Goal: Find specific page/section: Find specific page/section

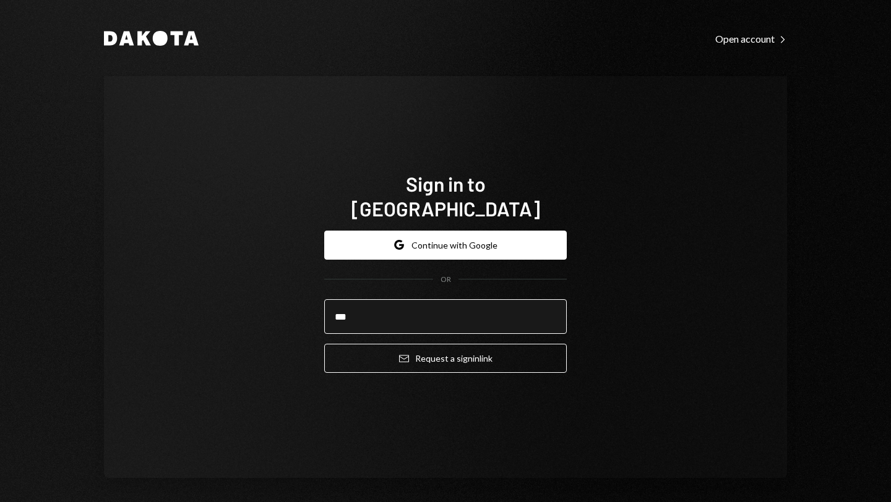
type input "**********"
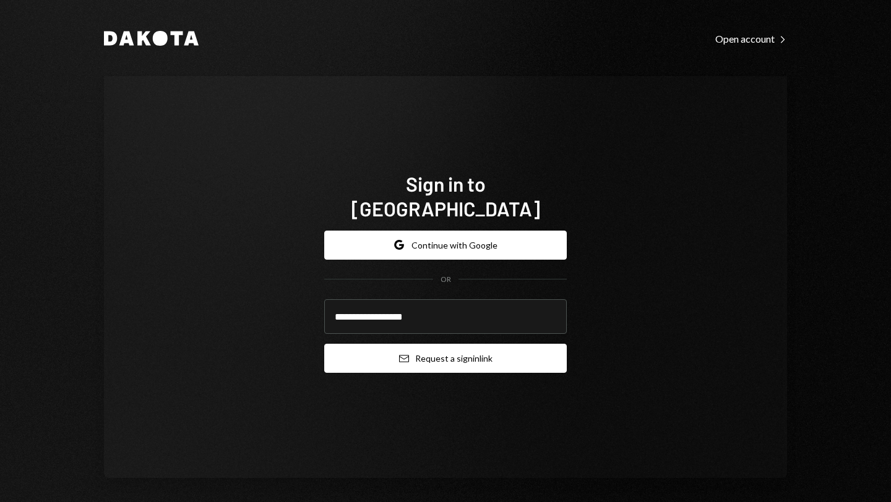
click at [429, 348] on button "Email Request a sign in link" at bounding box center [445, 358] width 242 height 29
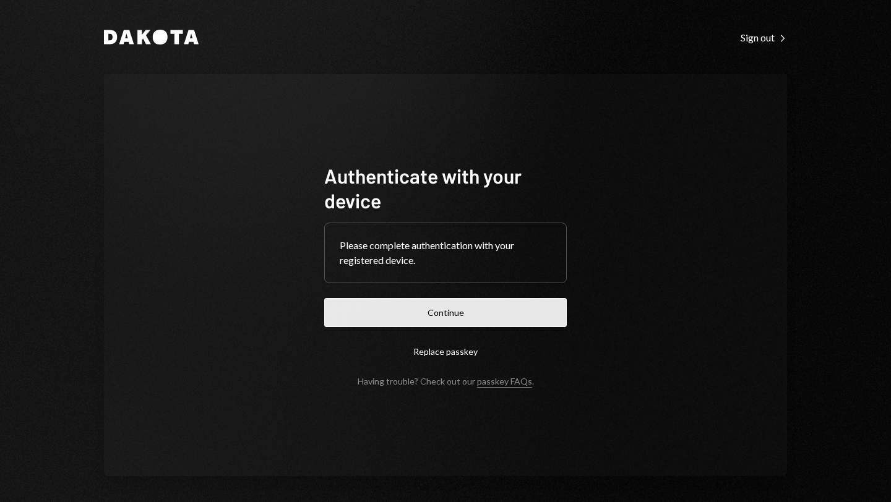
click at [450, 319] on button "Continue" at bounding box center [445, 312] width 242 height 29
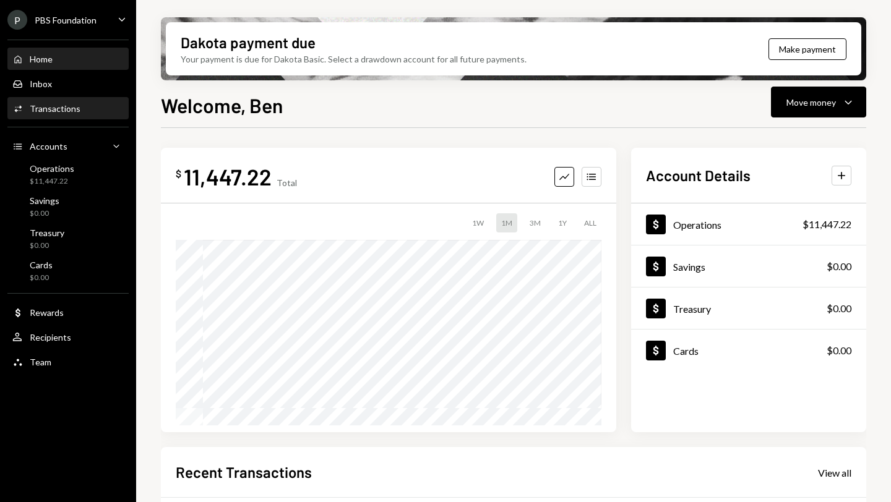
click at [59, 113] on div "Transactions" at bounding box center [55, 108] width 51 height 11
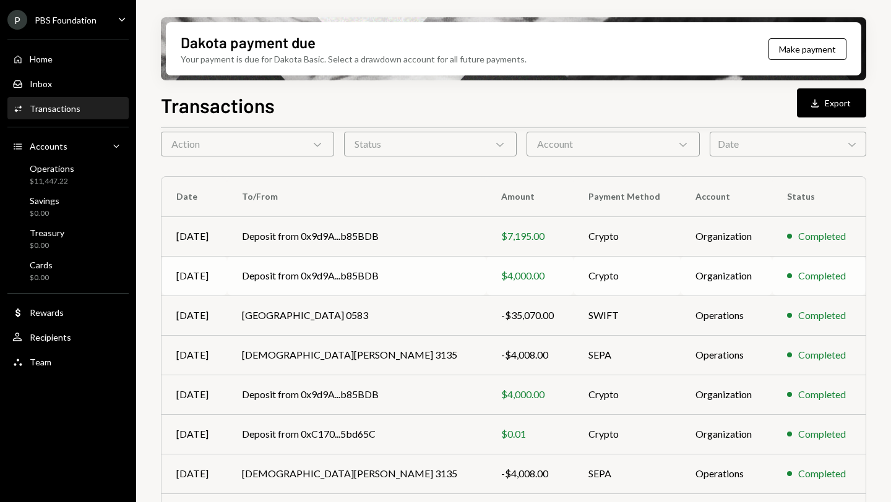
scroll to position [52, 0]
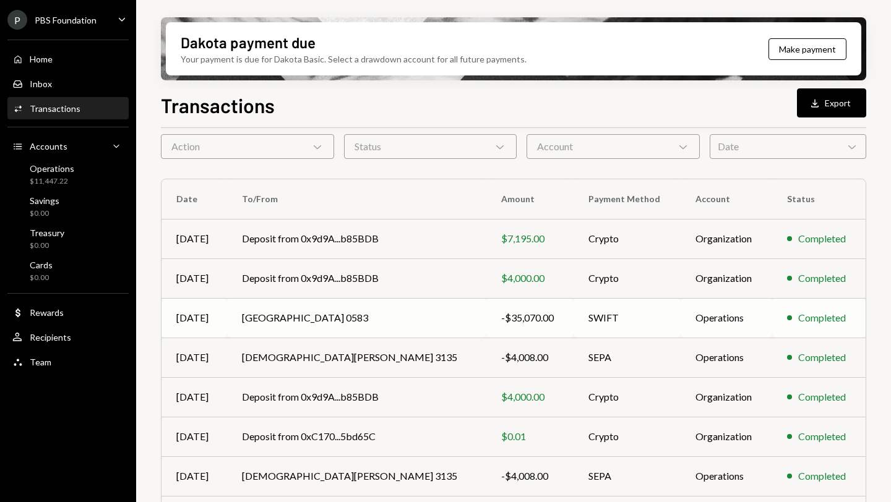
click at [335, 317] on td "[GEOGRAPHIC_DATA] 0583" at bounding box center [356, 318] width 259 height 40
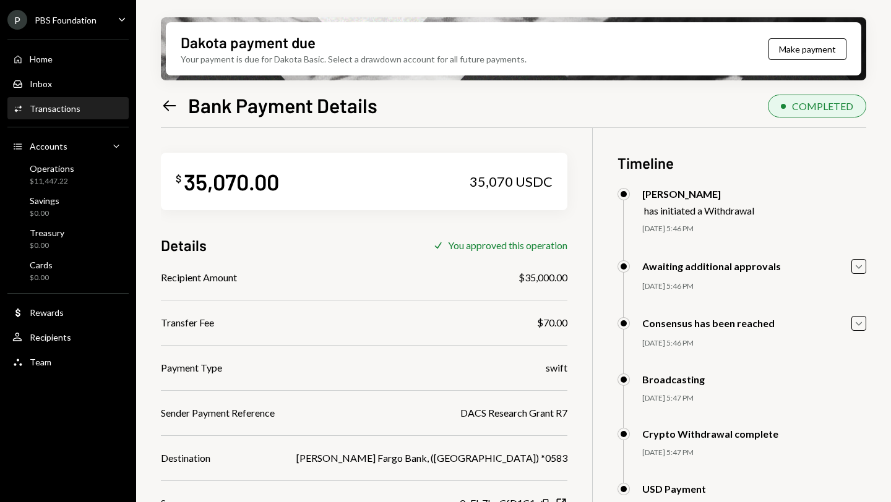
scroll to position [99, 0]
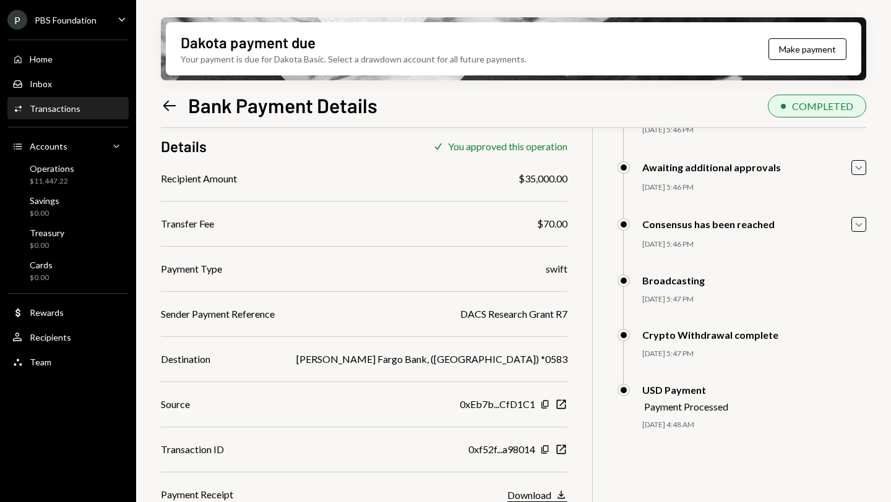
click at [557, 493] on icon "button" at bounding box center [560, 495] width 7 height 8
